Goal: Task Accomplishment & Management: Manage account settings

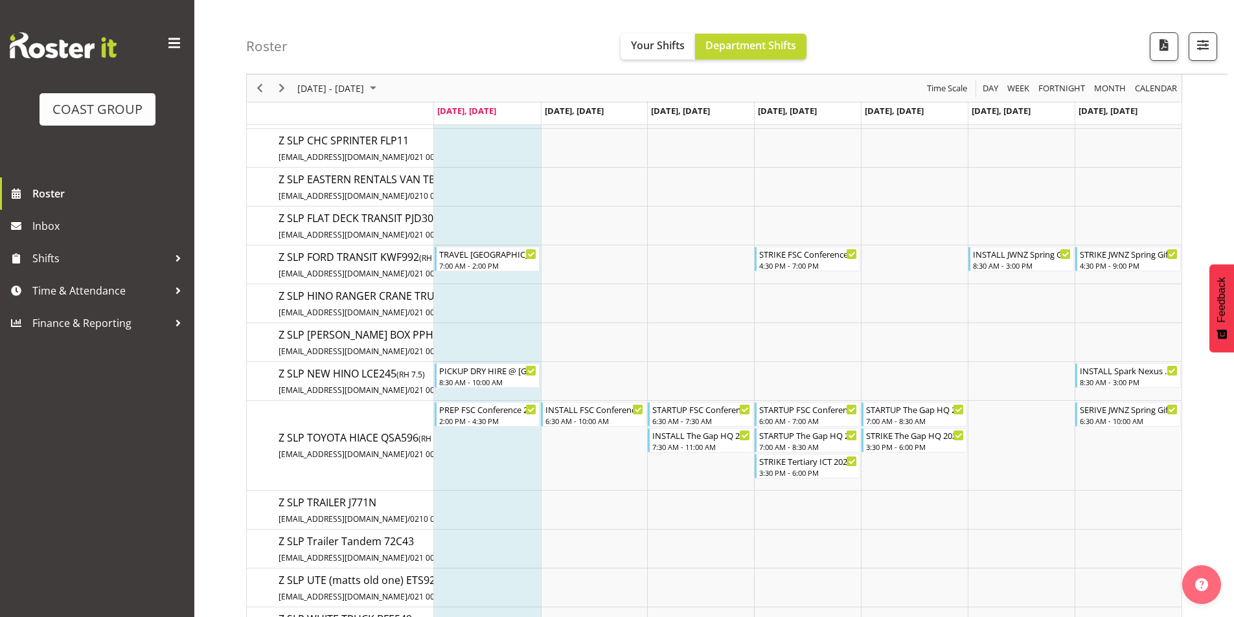
scroll to position [2591, 0]
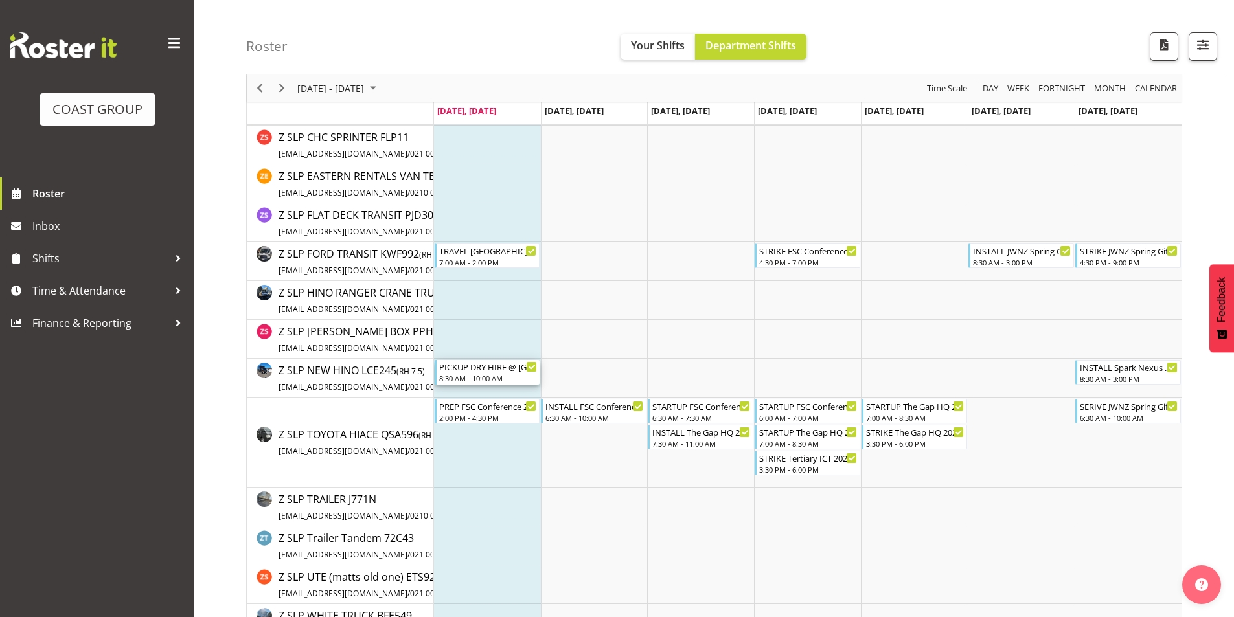
click at [497, 376] on div "8:30 AM - 10:00 AM" at bounding box center [488, 378] width 98 height 10
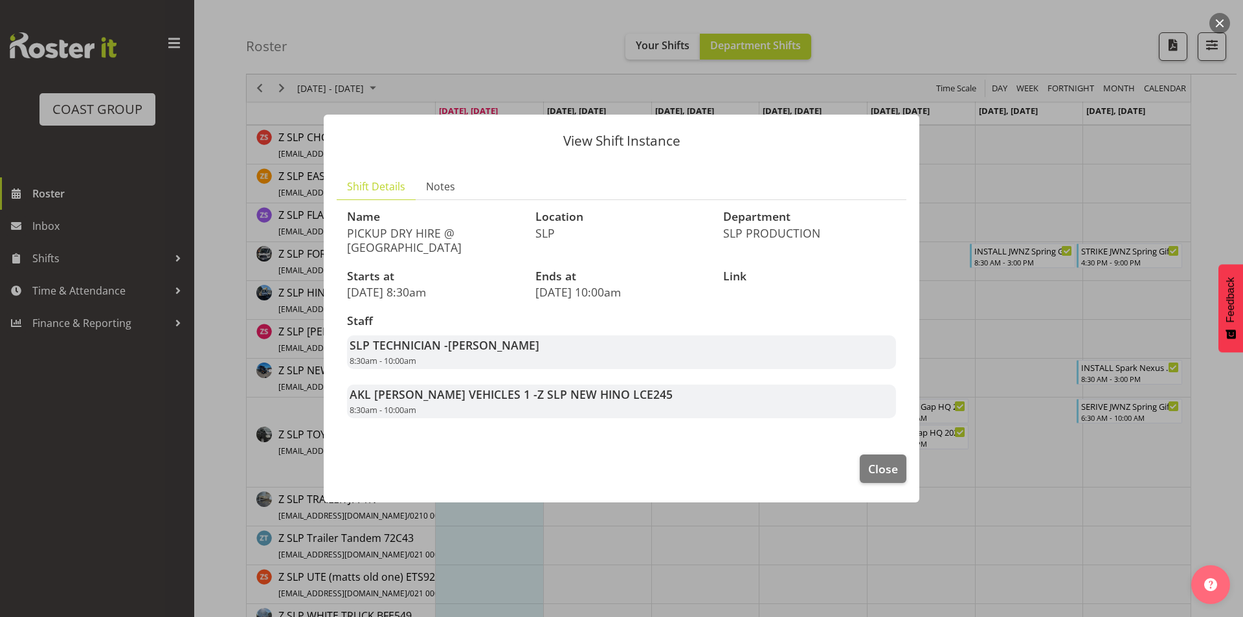
click at [975, 319] on div at bounding box center [621, 308] width 1243 height 617
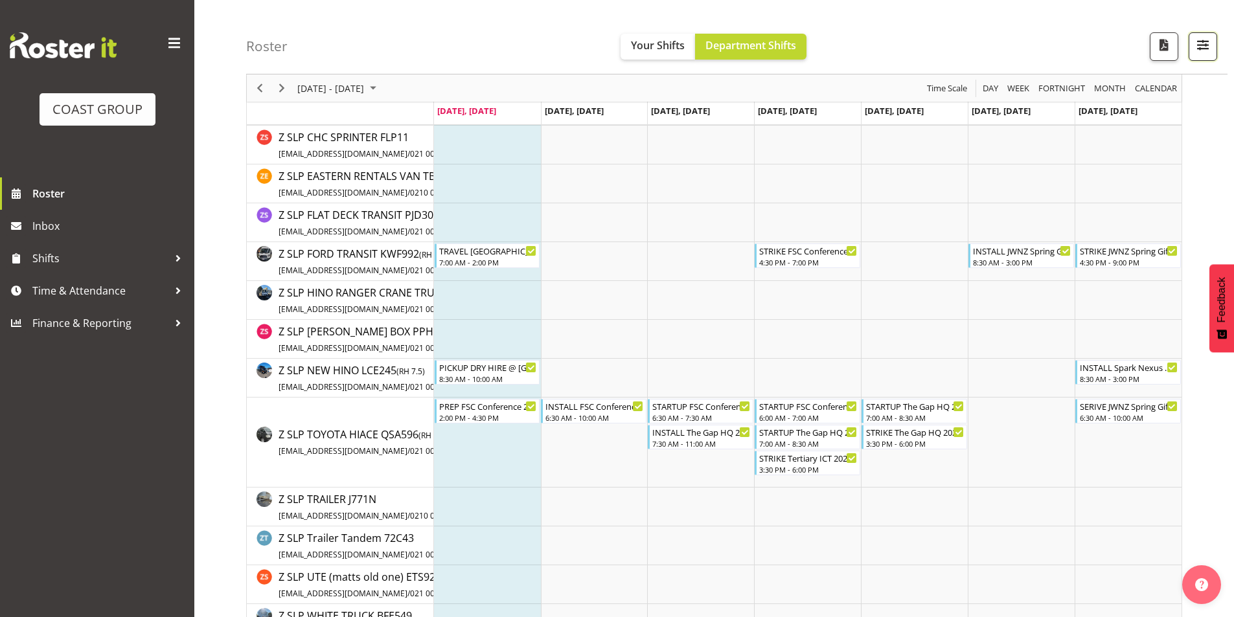
click at [1200, 46] on span "button" at bounding box center [1202, 44] width 17 height 17
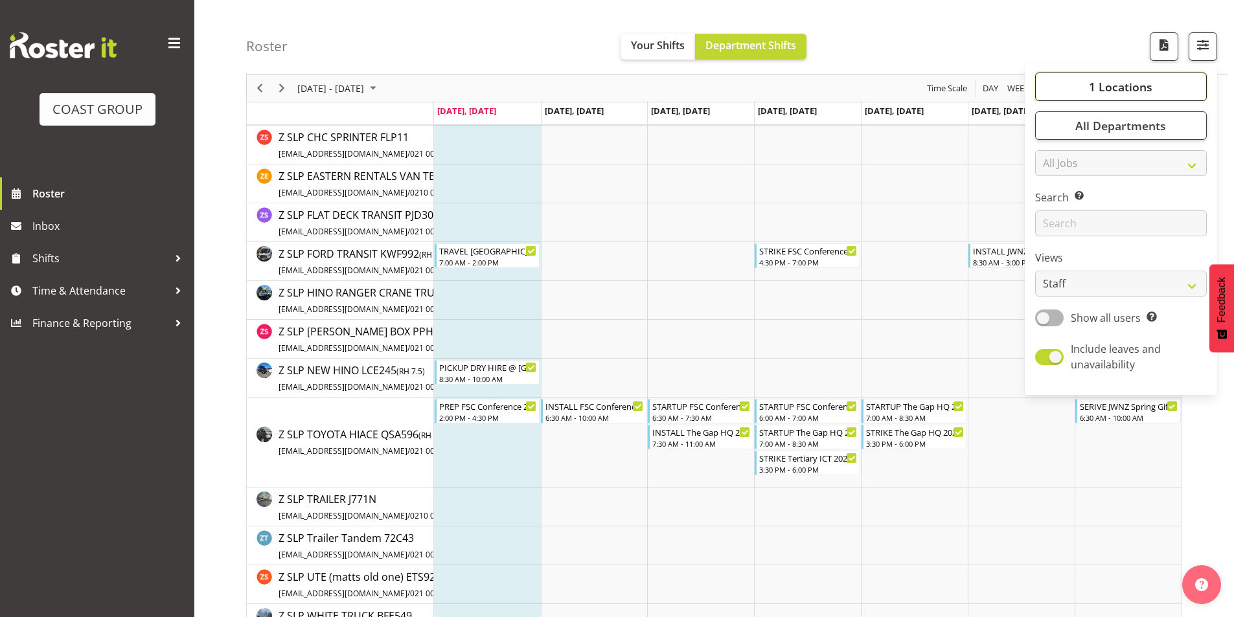
click at [1130, 87] on span "1 Locations" at bounding box center [1120, 87] width 63 height 16
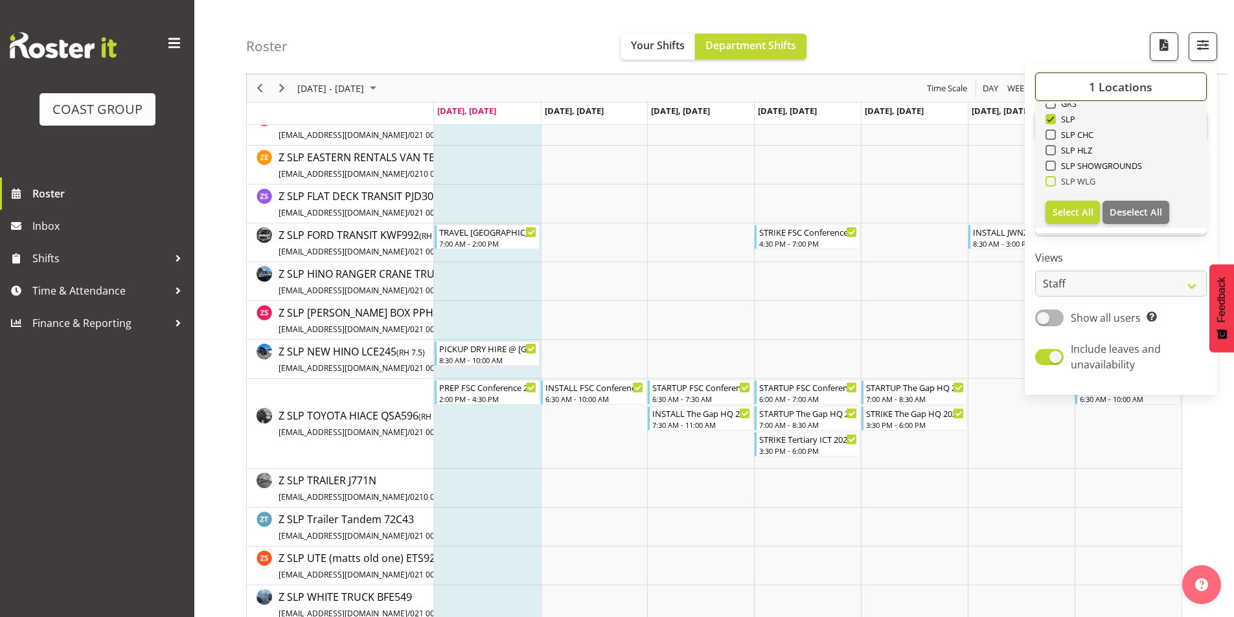
scroll to position [2627, 0]
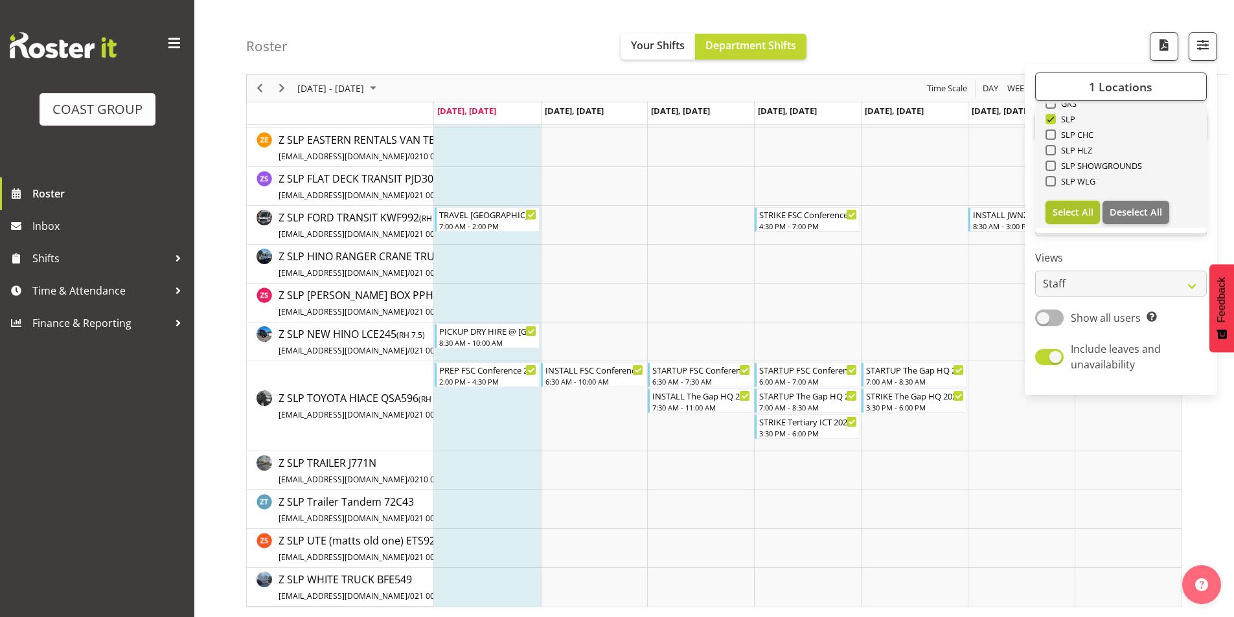
click at [1083, 214] on span "Select All" at bounding box center [1072, 212] width 41 height 12
checkbox input "true"
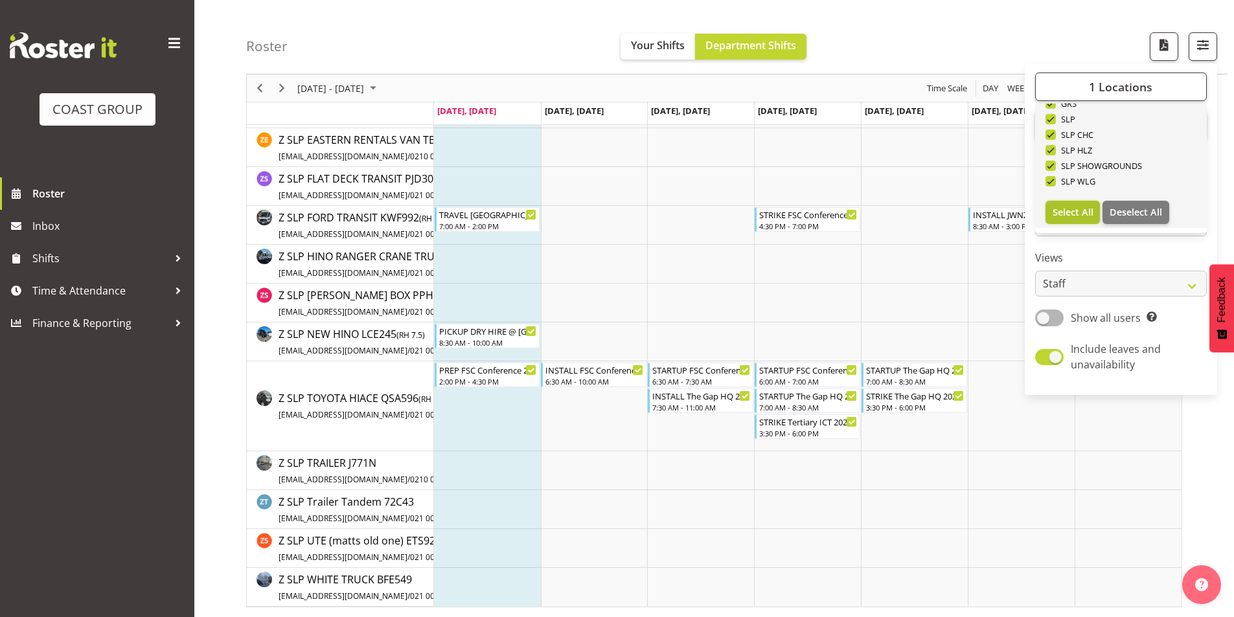
checkbox input "true"
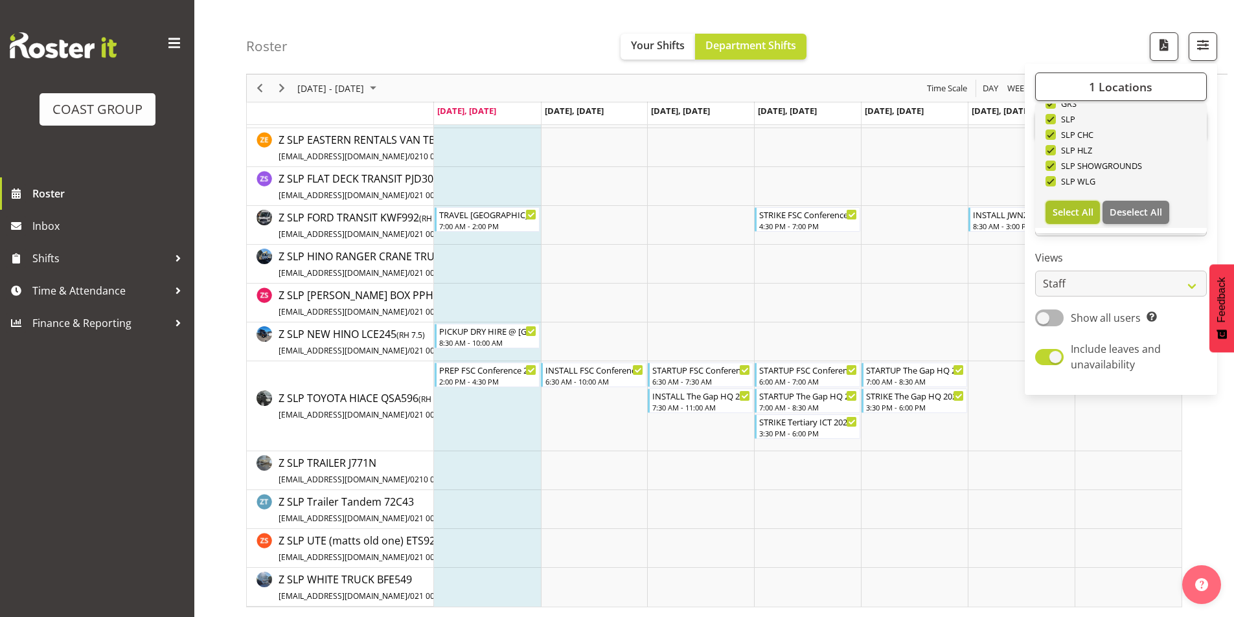
checkbox input "true"
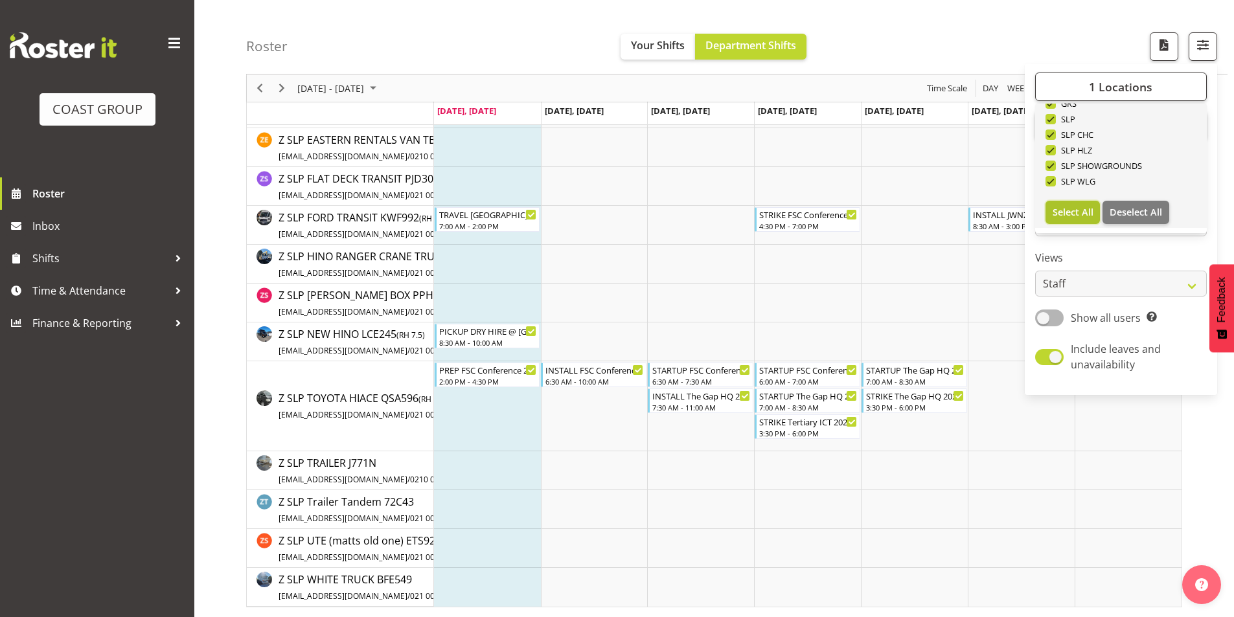
checkbox input "true"
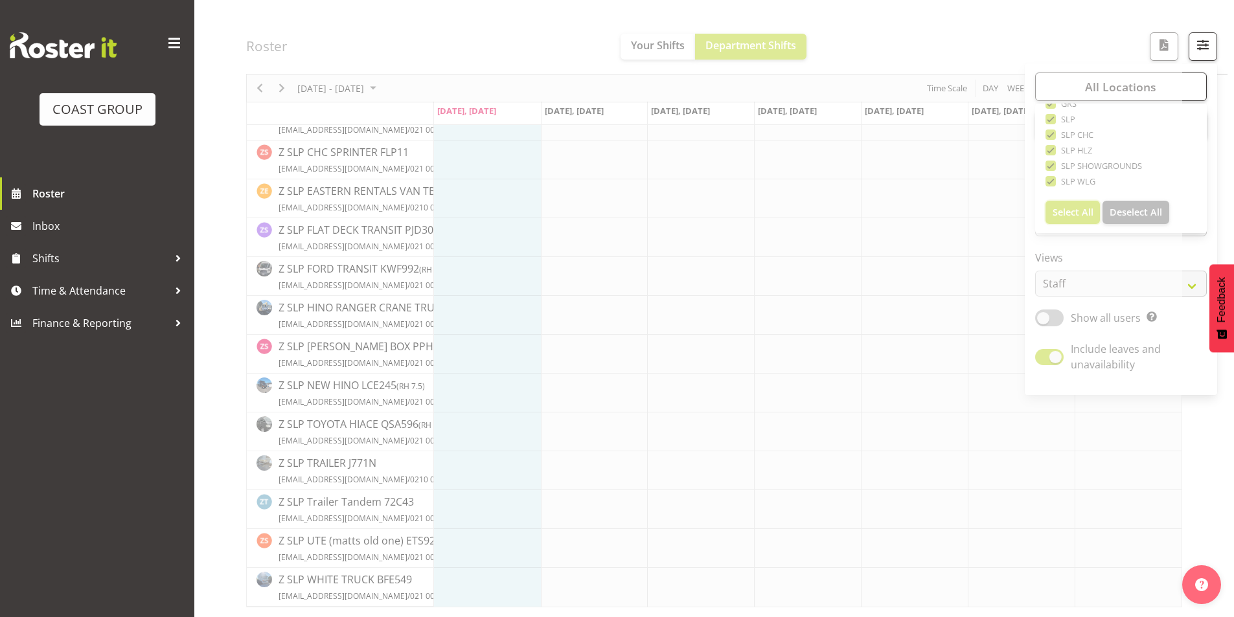
scroll to position [2143, 0]
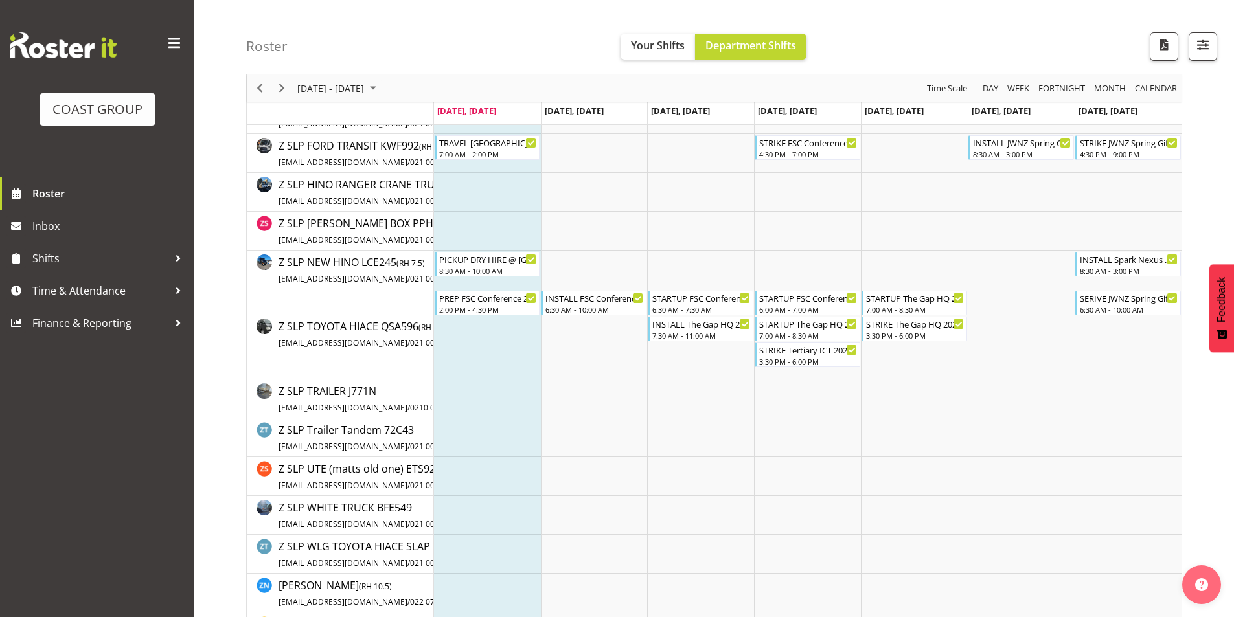
scroll to position [11736, 0]
